Goal: Complete application form

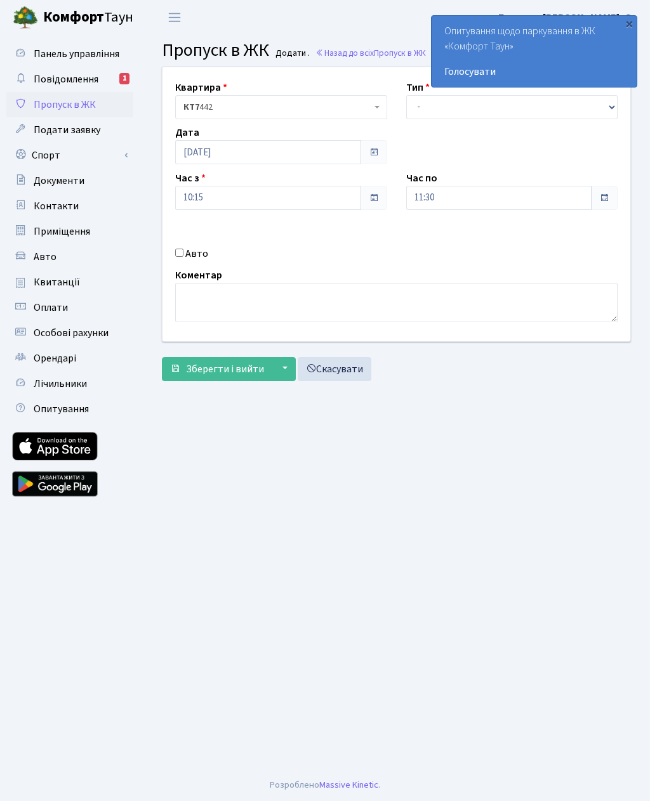
click at [189, 254] on label "Авто" at bounding box center [196, 253] width 23 height 15
click at [183, 254] on input "Авто" at bounding box center [179, 253] width 8 height 8
checkbox input "true"
type input "Ка5170ве"
click at [426, 105] on select "- Доставка Таксі Гості Сервіс" at bounding box center [512, 107] width 212 height 24
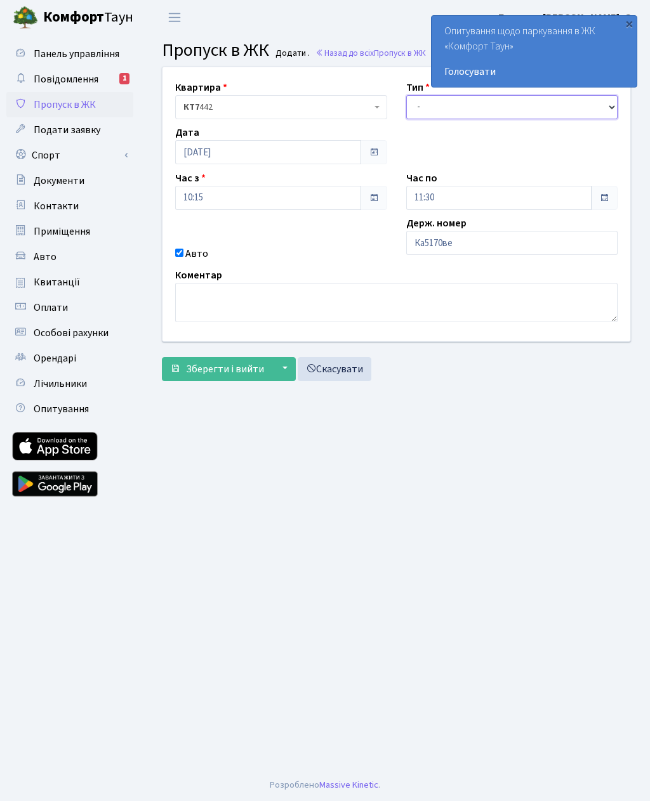
select select "3"
click at [474, 195] on input "11:30" at bounding box center [499, 198] width 186 height 24
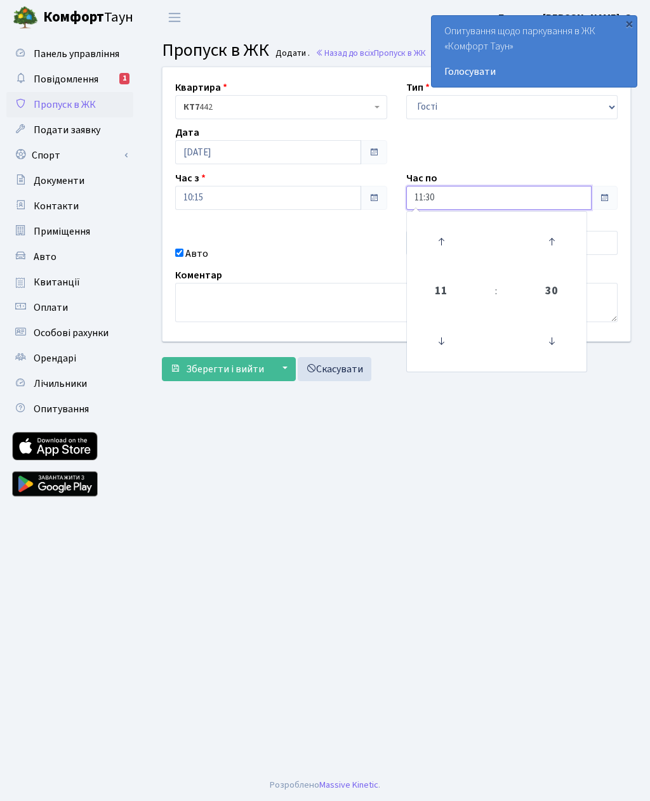
click at [449, 241] on icon at bounding box center [441, 242] width 34 height 34
click at [450, 253] on icon at bounding box center [441, 242] width 34 height 34
click at [445, 252] on icon at bounding box center [441, 242] width 34 height 34
type input "14:30"
click at [245, 371] on span "Зберегти і вийти" at bounding box center [225, 369] width 78 height 14
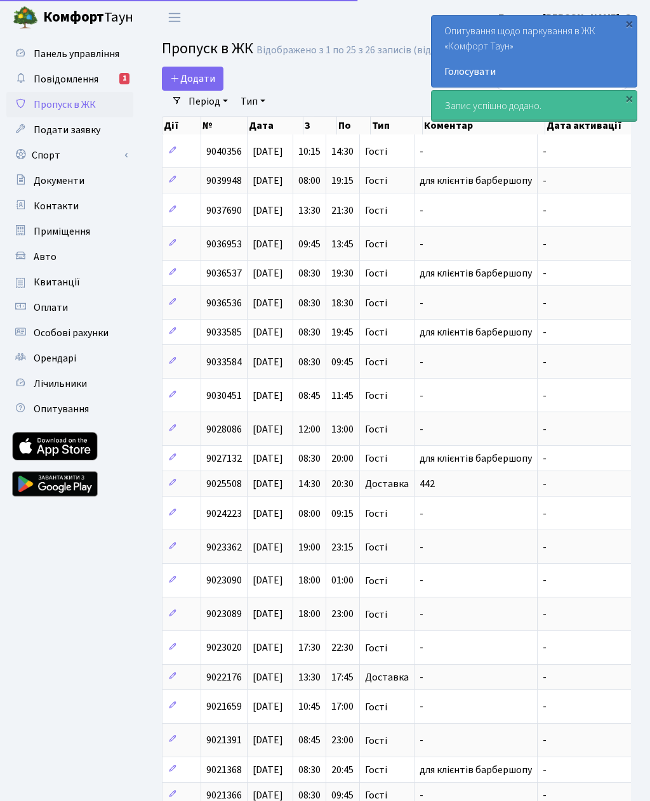
select select "25"
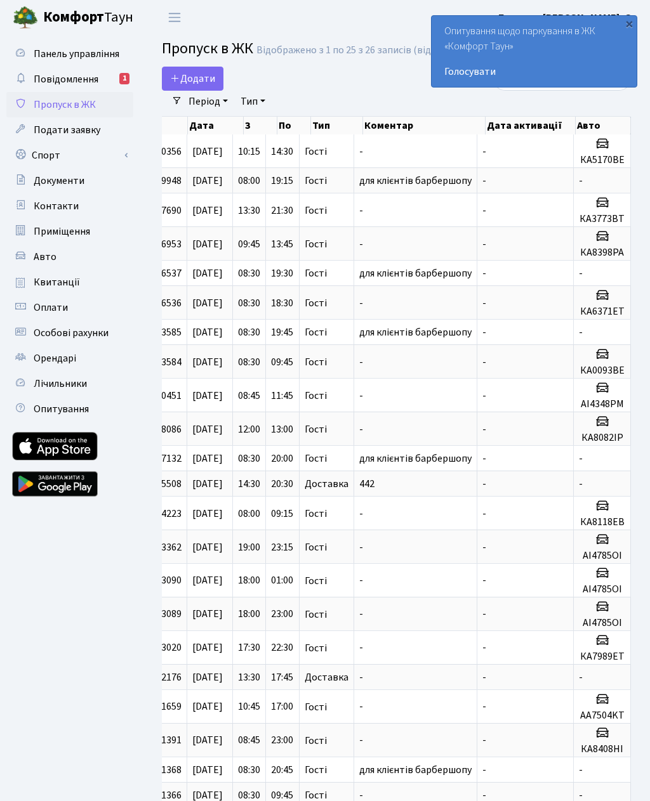
scroll to position [0, 60]
